Goal: Go to known website: Access a specific website the user already knows

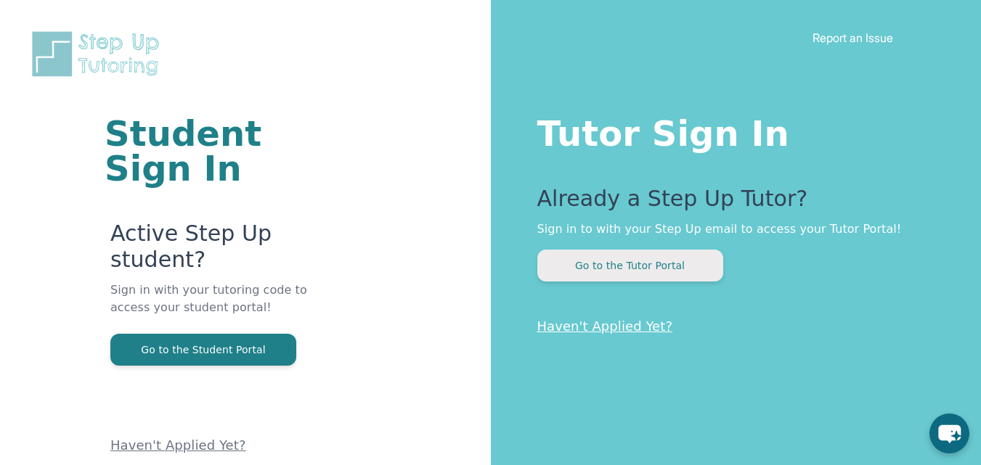
click at [605, 272] on button "Go to the Tutor Portal" at bounding box center [630, 266] width 186 height 32
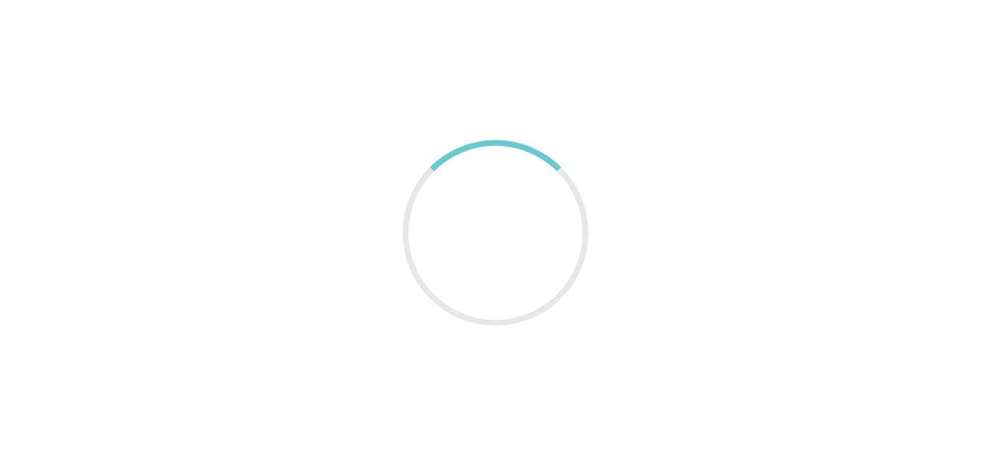
click at [571, 243] on div at bounding box center [495, 233] width 221 height 221
click at [571, 243] on div at bounding box center [495, 232] width 245 height 245
click at [606, 279] on main at bounding box center [495, 232] width 991 height 465
click at [579, 78] on main at bounding box center [495, 232] width 991 height 465
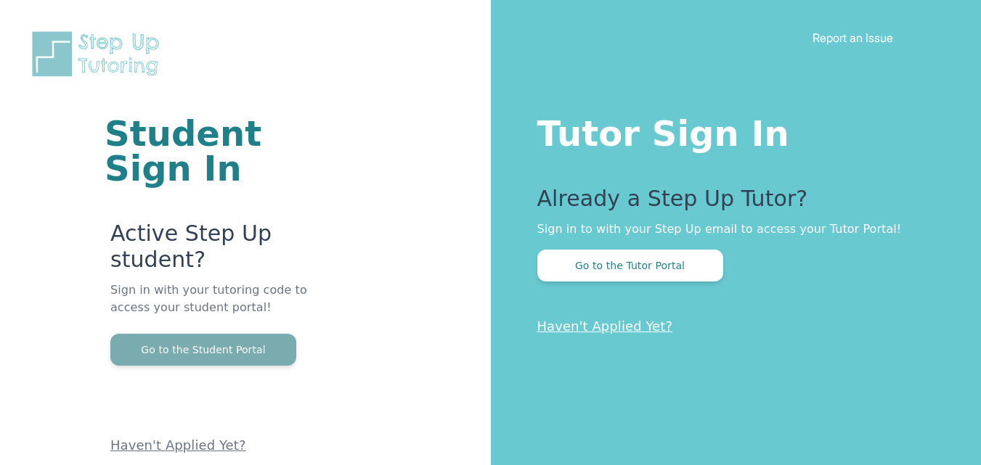
click at [285, 346] on button "Go to the Student Portal" at bounding box center [203, 350] width 186 height 32
